Goal: Information Seeking & Learning: Learn about a topic

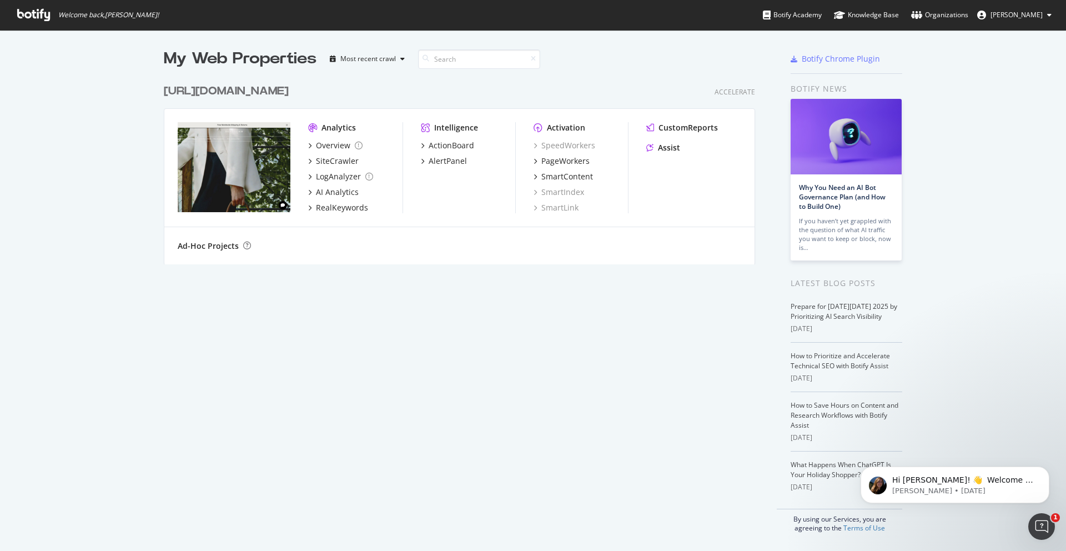
click at [368, 154] on div "Overview SiteCrawler LogAnalyzer AI Analytics RealKeywords" at bounding box center [355, 176] width 94 height 73
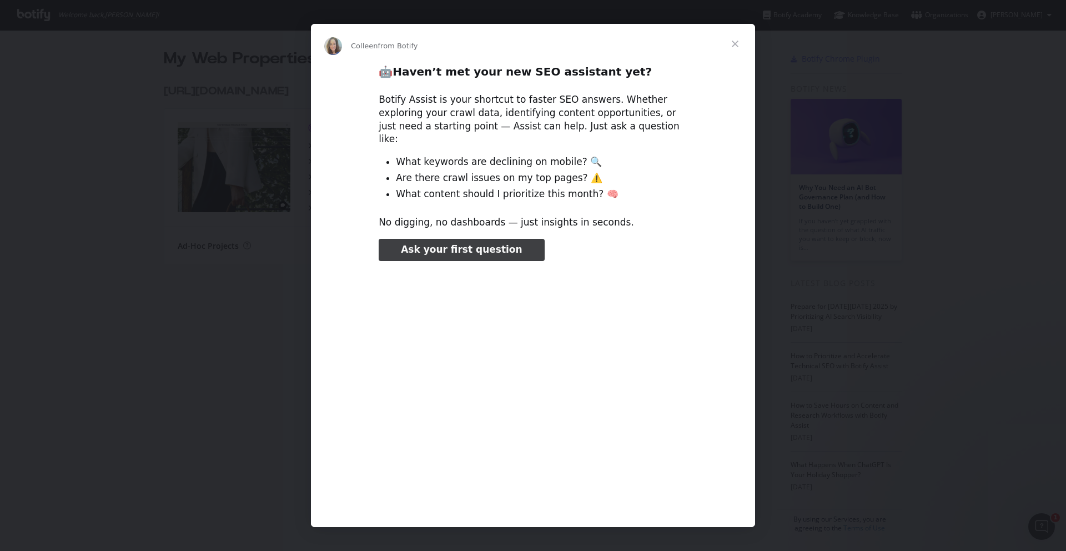
type input "211700"
click at [733, 48] on span "Close" at bounding box center [735, 44] width 40 height 40
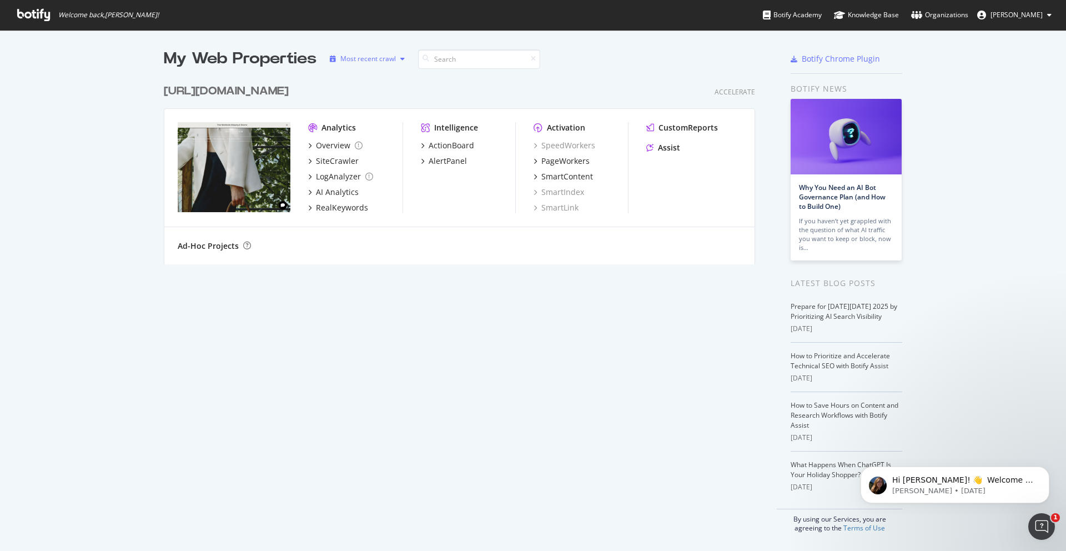
click at [393, 59] on div "Most recent crawl" at bounding box center [368, 59] width 56 height 7
click at [392, 45] on div "My Web Properties Most recent crawl https://demellierlondon.com/ Accelerate Ana…" at bounding box center [533, 290] width 1066 height 520
click at [319, 194] on div "AI Analytics" at bounding box center [337, 192] width 43 height 11
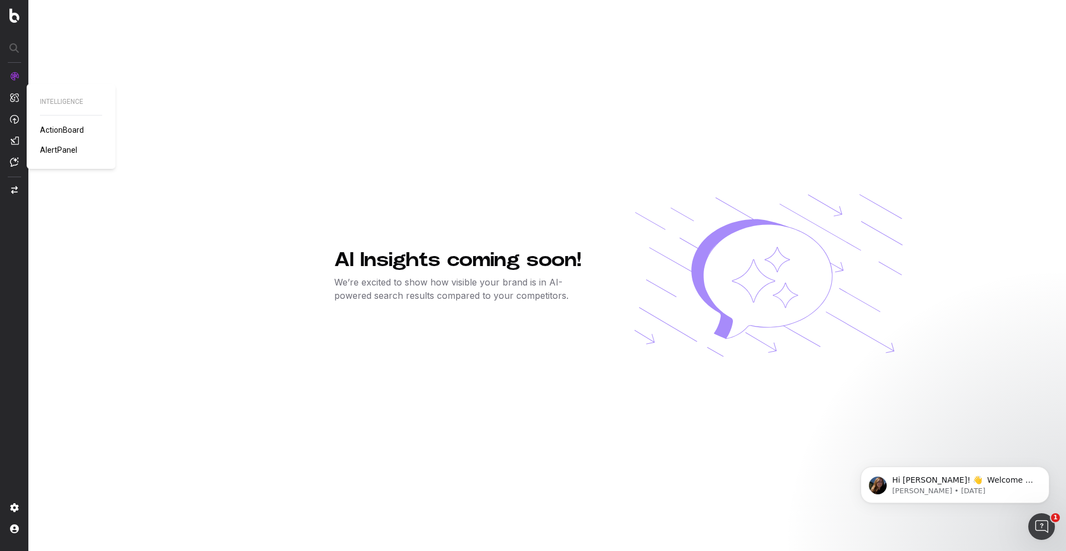
click at [17, 98] on img at bounding box center [14, 97] width 9 height 9
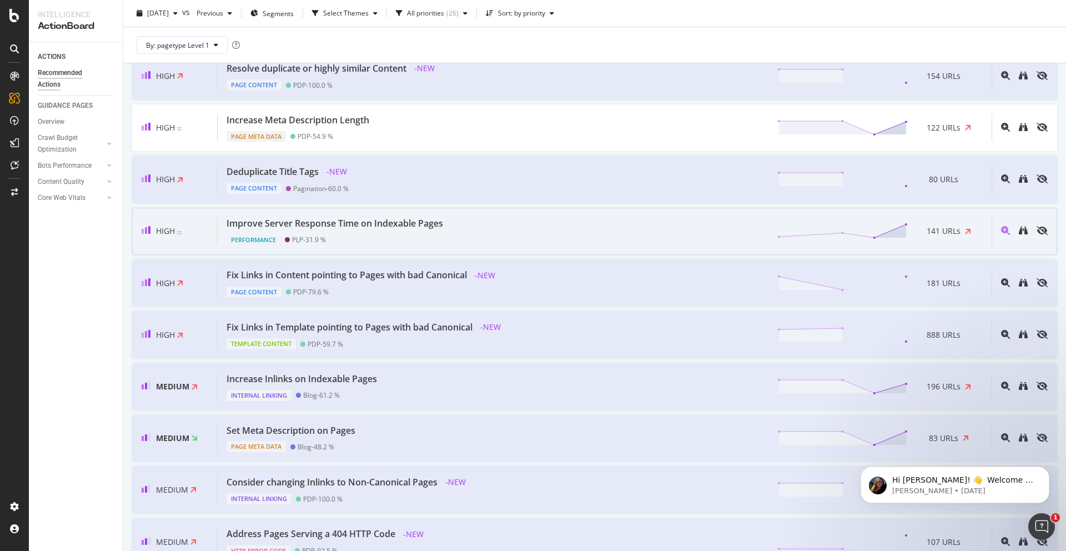
scroll to position [423, 0]
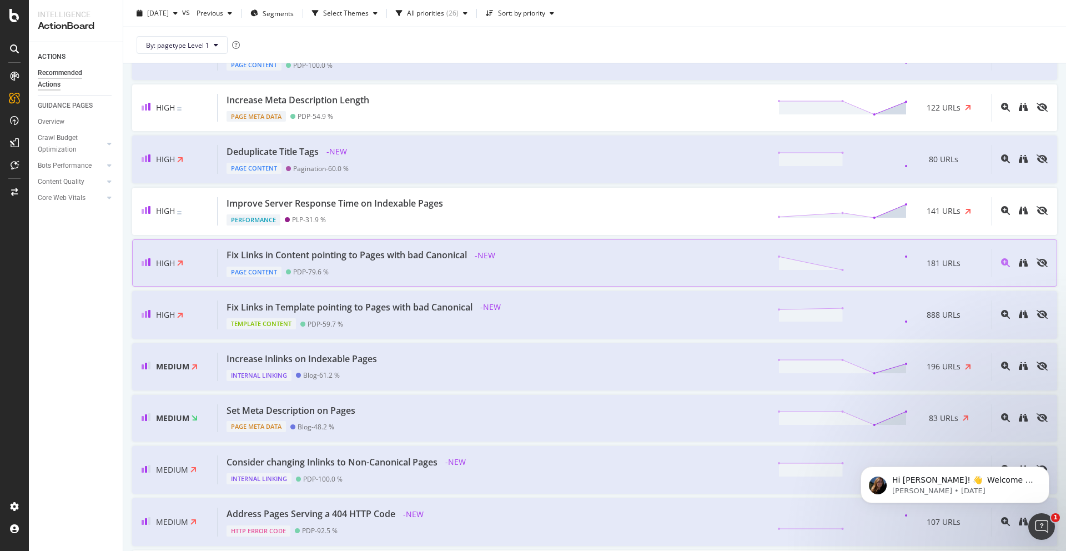
click at [483, 277] on div "Page Content PDP - 79.6 %" at bounding box center [363, 270] width 272 height 16
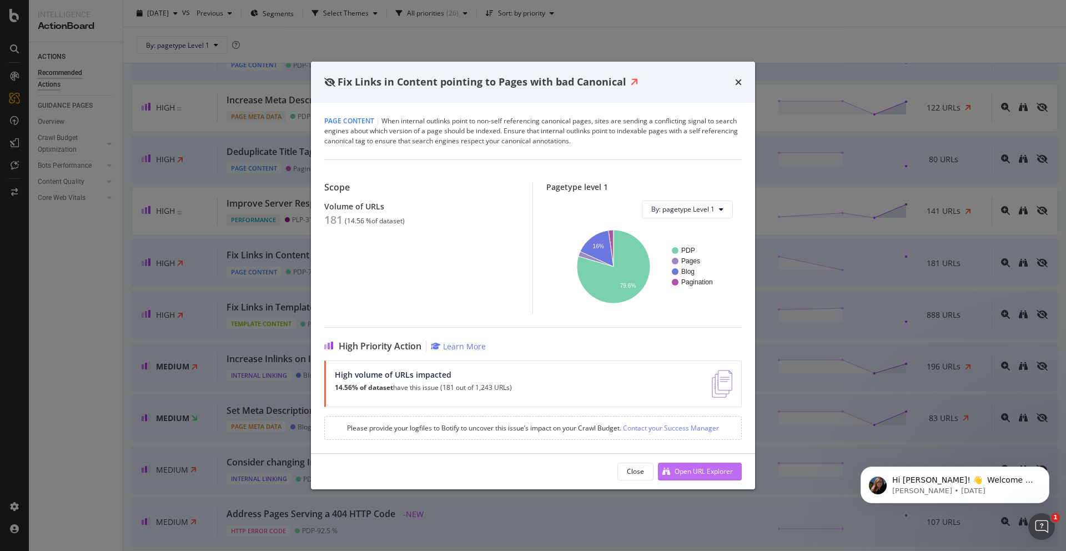
click at [698, 468] on div "Open URL Explorer" at bounding box center [704, 471] width 58 height 9
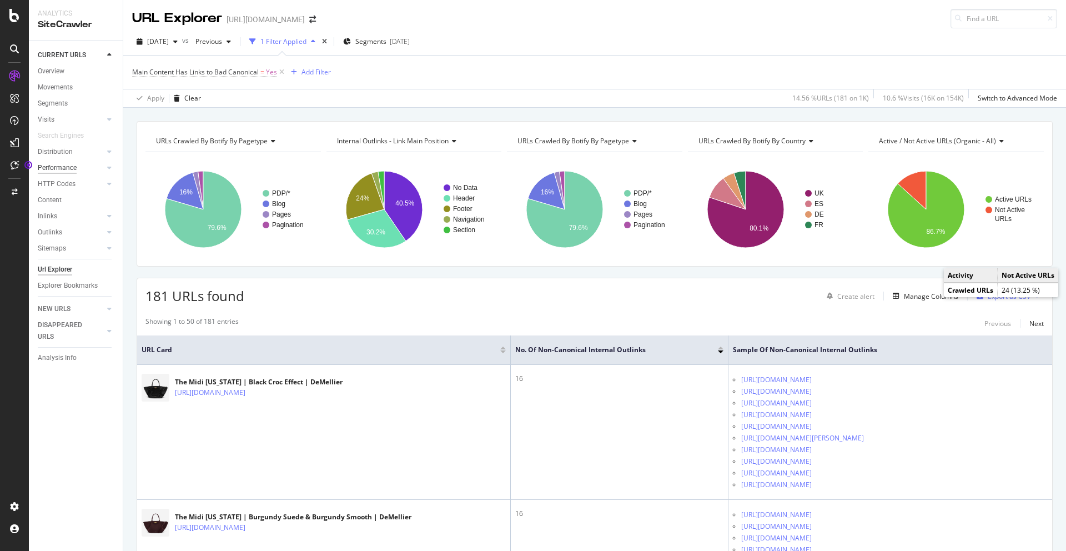
click at [71, 167] on div "Performance" at bounding box center [57, 168] width 39 height 12
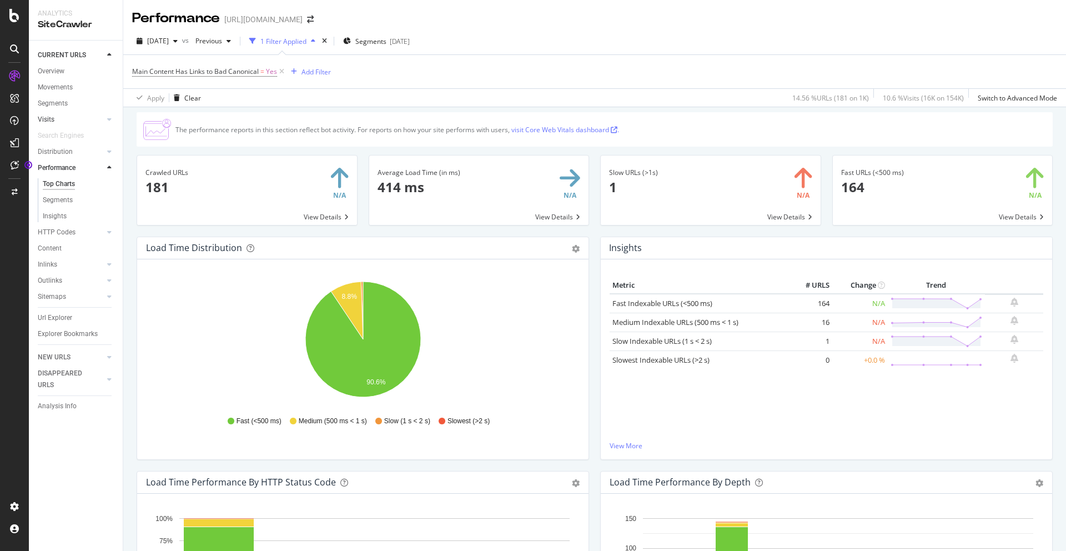
click at [62, 121] on link "Visits" at bounding box center [71, 120] width 66 height 12
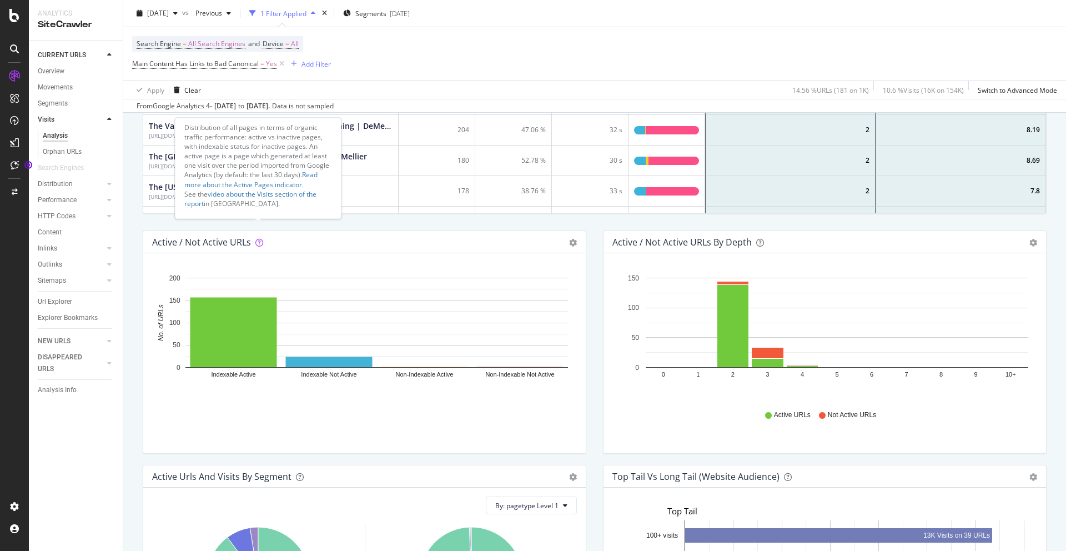
scroll to position [368, 0]
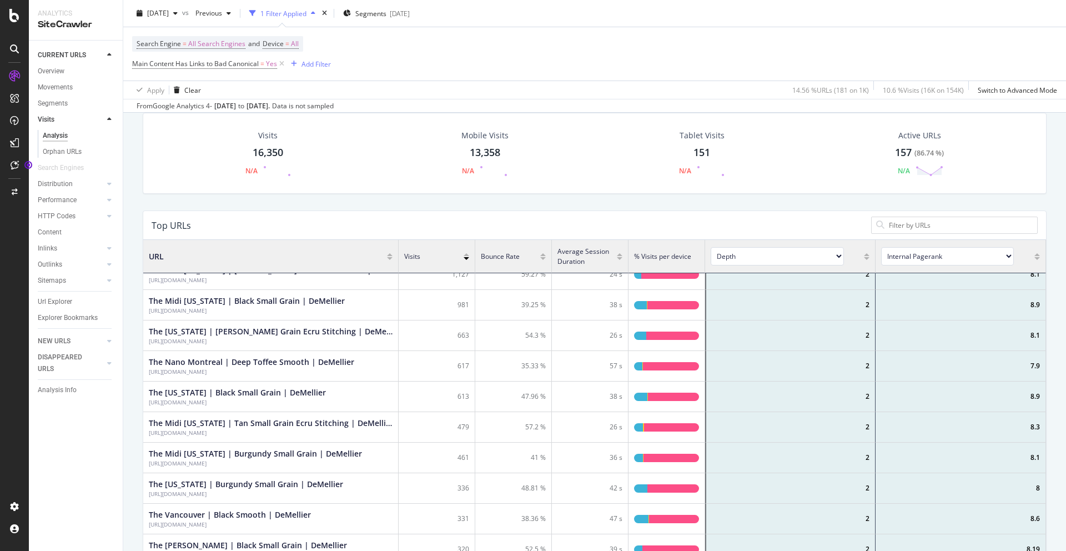
click at [651, 303] on div "grid" at bounding box center [674, 305] width 52 height 8
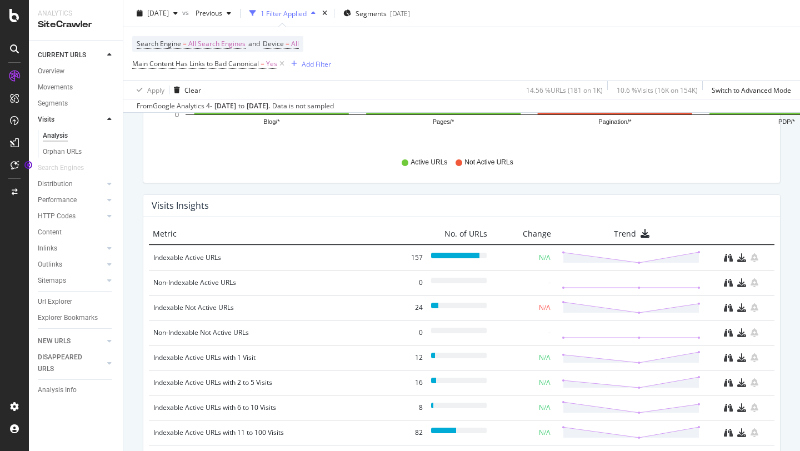
scroll to position [333, 637]
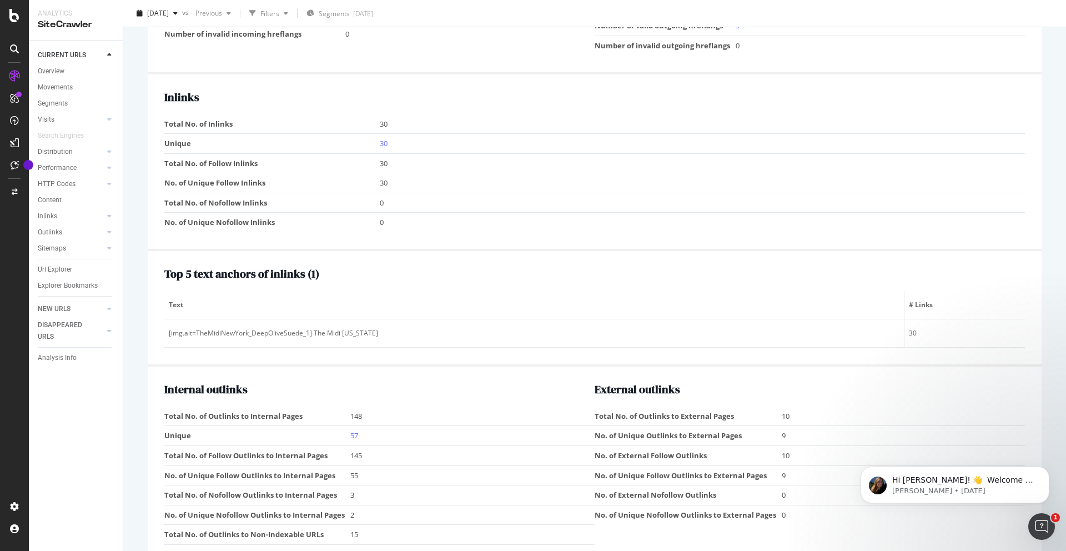
scroll to position [1475, 0]
